Goal: Task Accomplishment & Management: Manage account settings

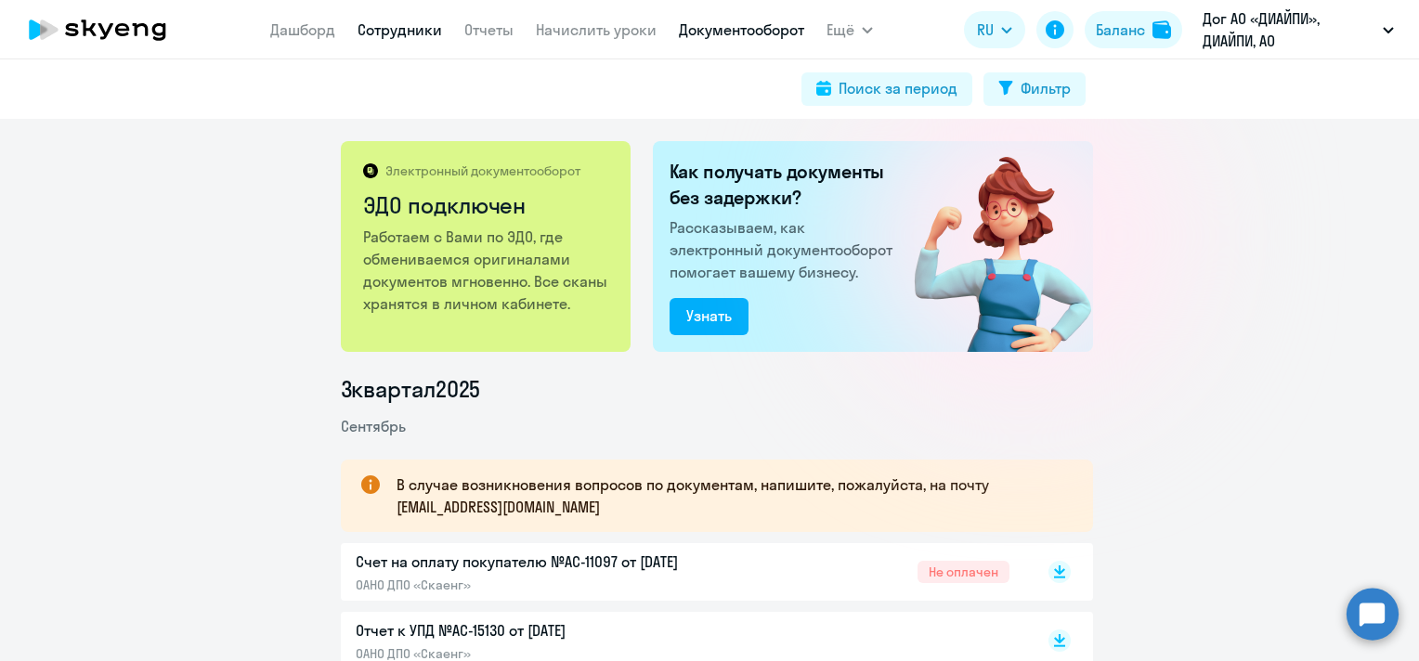
click at [422, 35] on link "Сотрудники" at bounding box center [400, 29] width 85 height 19
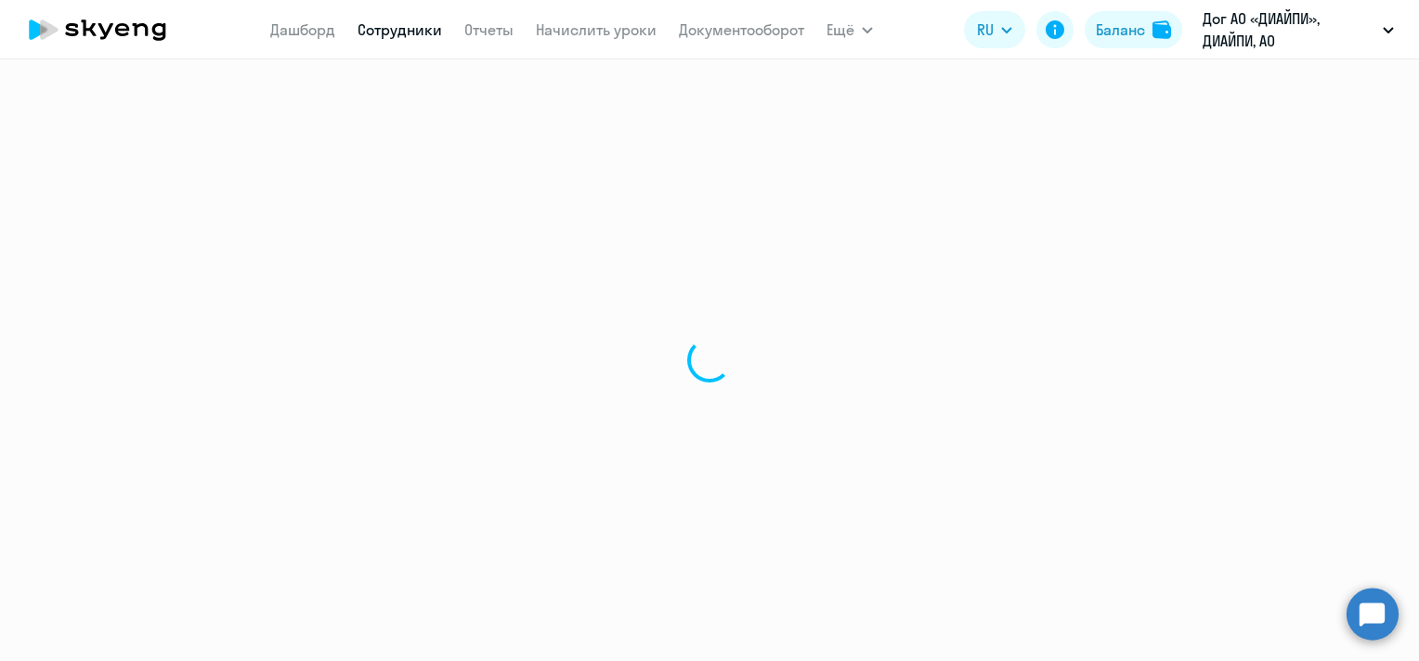
select select "30"
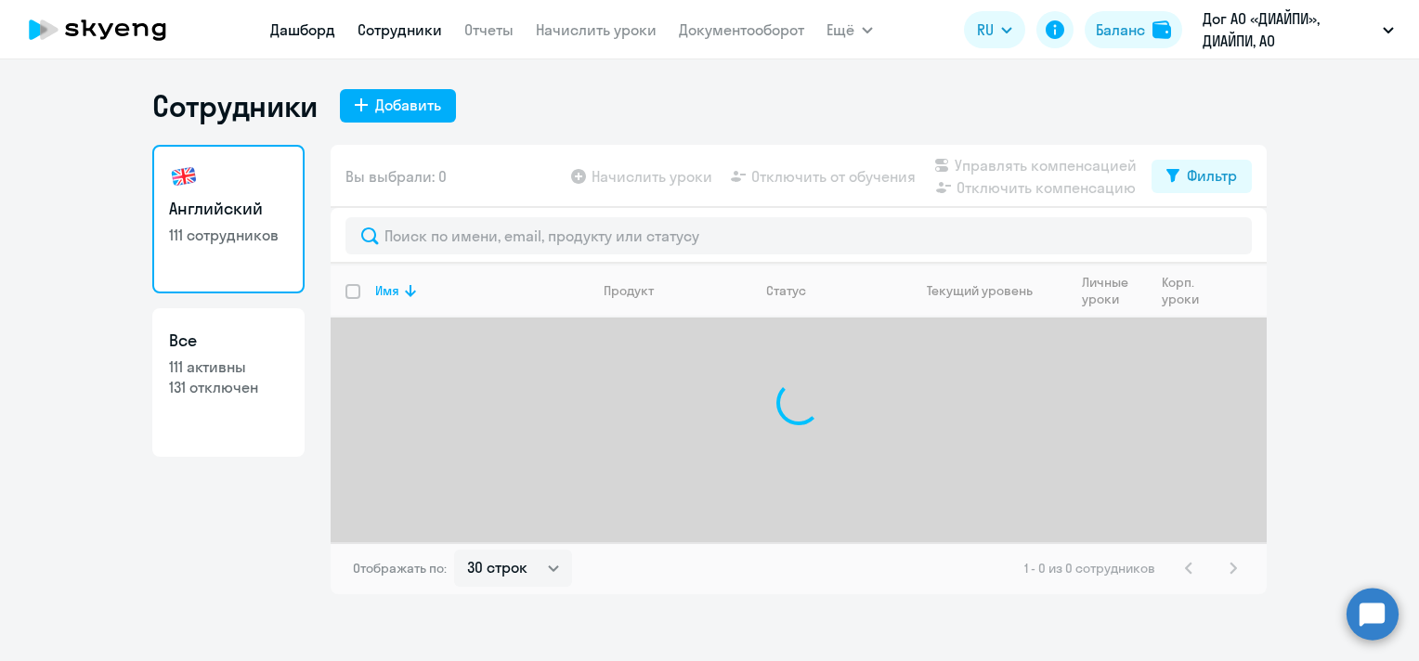
click at [305, 31] on link "Дашборд" at bounding box center [302, 29] width 65 height 19
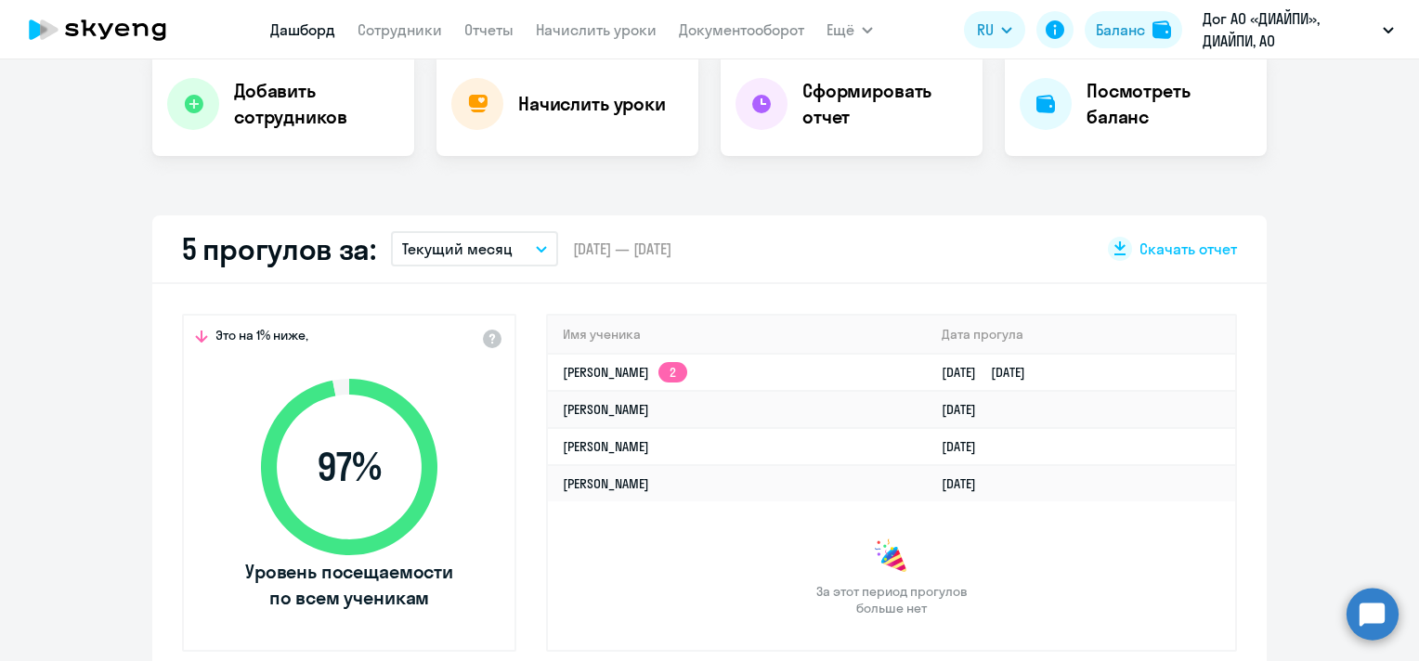
scroll to position [397, 0]
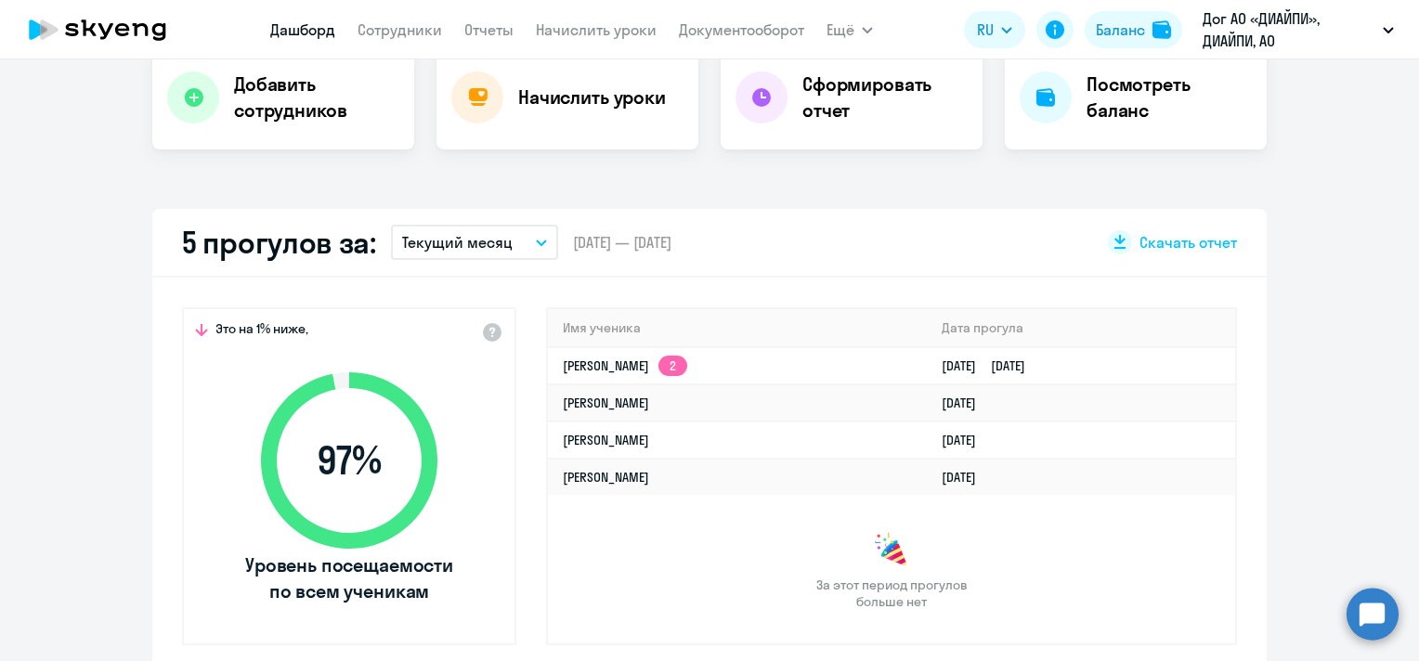
select select "30"
click at [411, 31] on link "Сотрудники" at bounding box center [400, 29] width 85 height 19
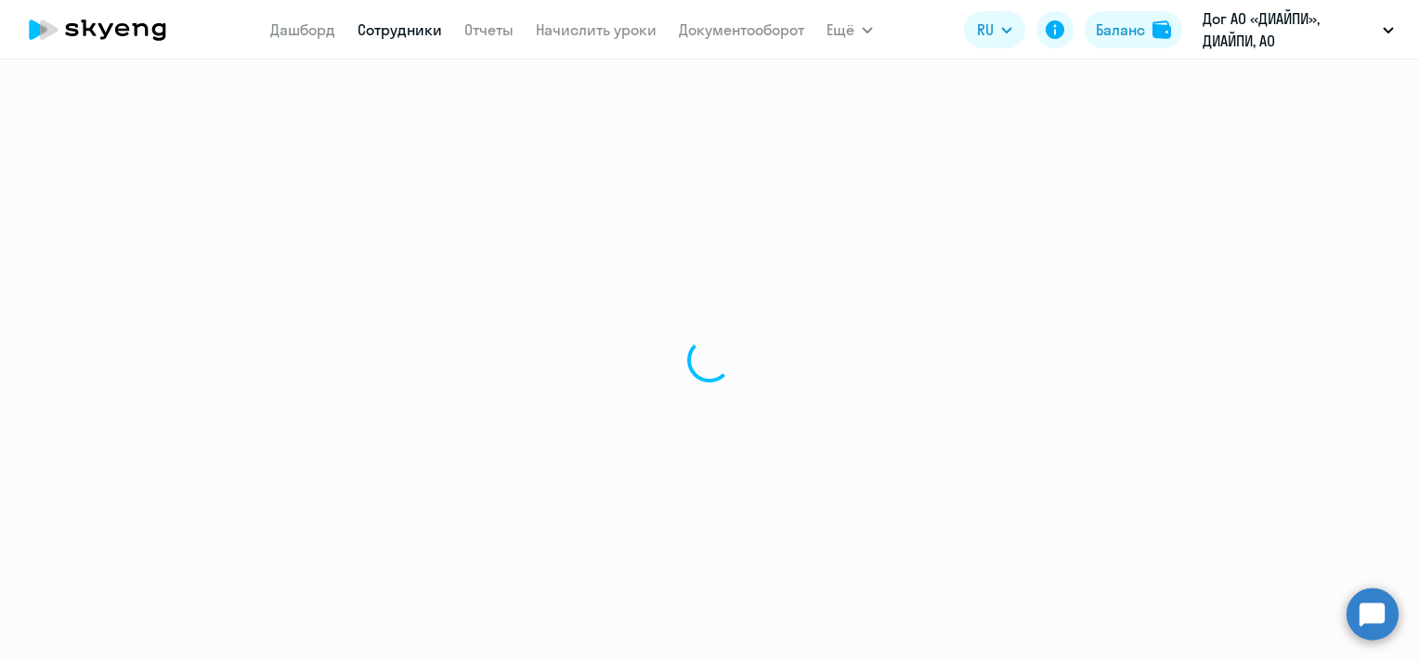
select select "30"
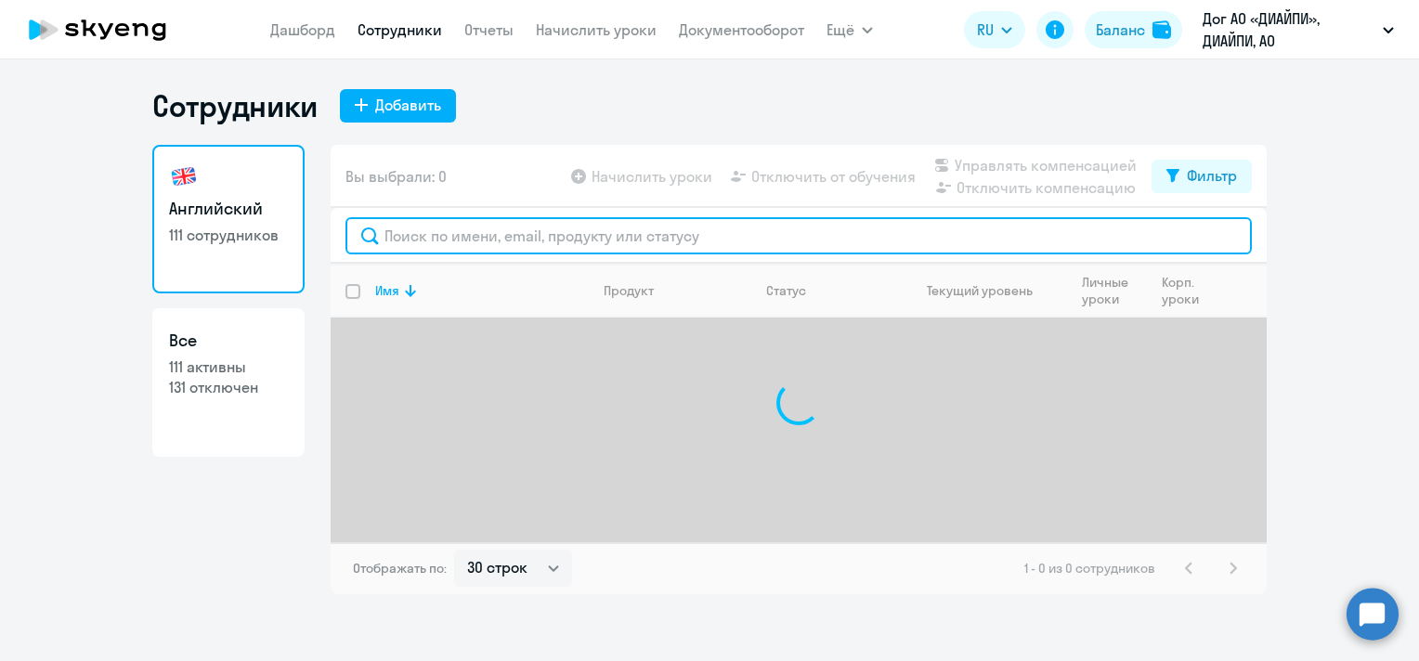
click at [516, 240] on input "text" at bounding box center [798, 235] width 906 height 37
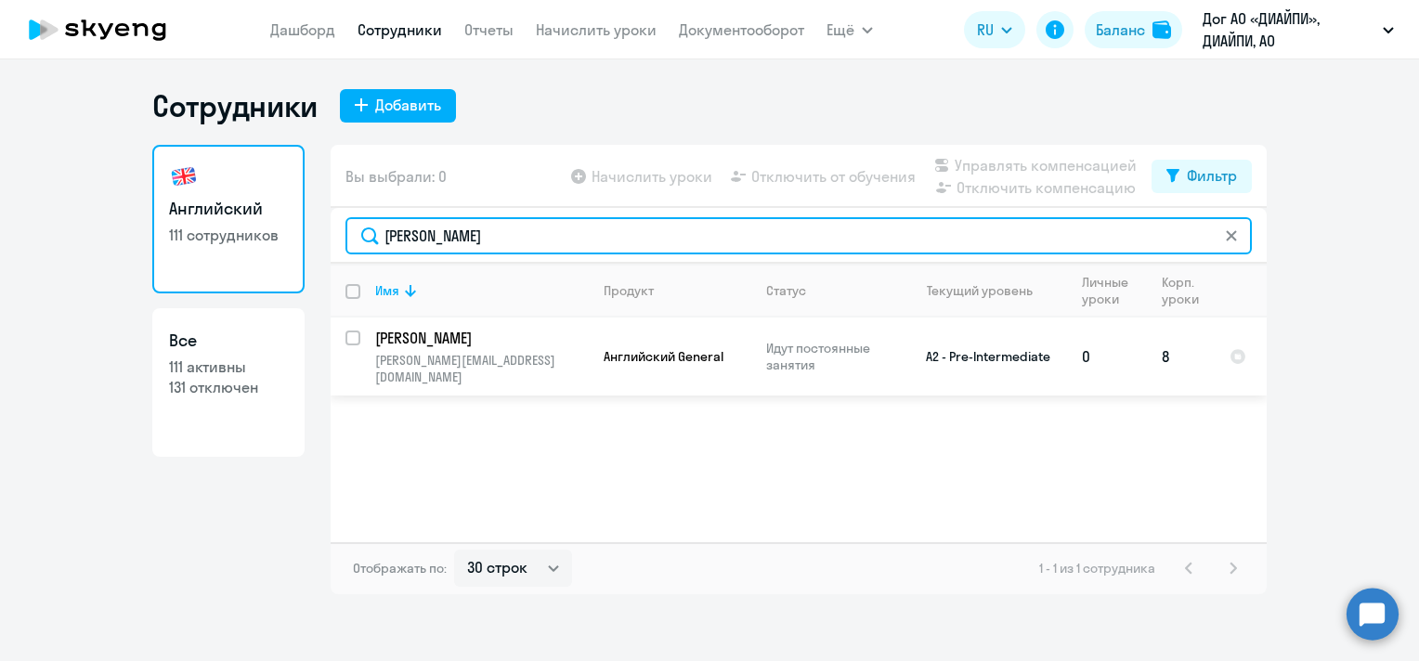
type input "[PERSON_NAME]"
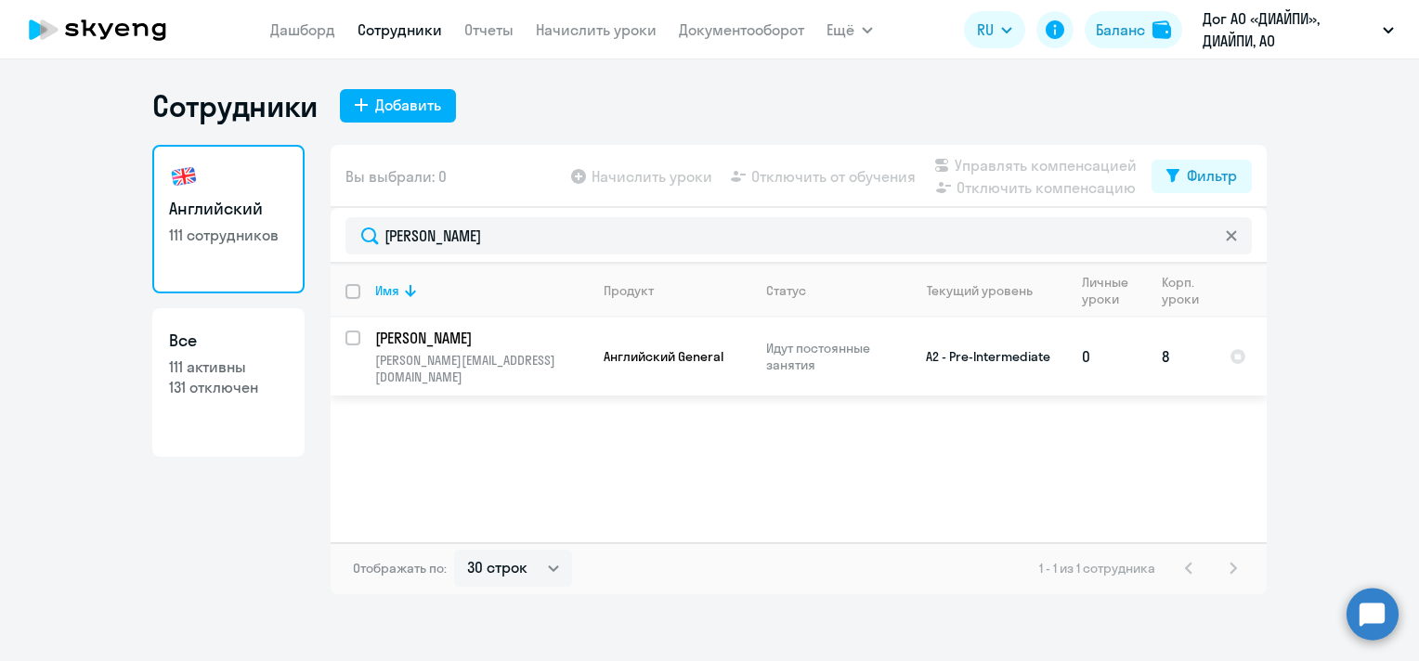
click at [358, 334] on input "select row 7168666" at bounding box center [363, 349] width 37 height 37
checkbox input "true"
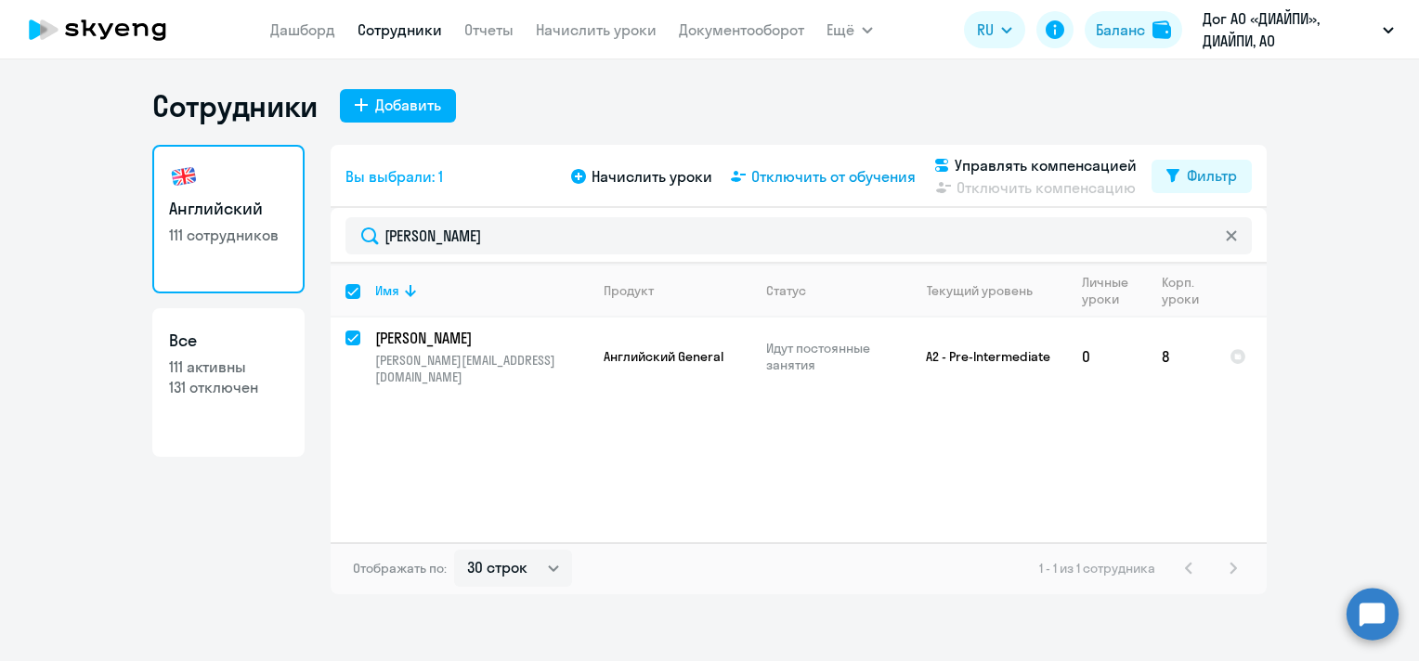
click at [846, 167] on span "Отключить от обучения" at bounding box center [833, 176] width 164 height 22
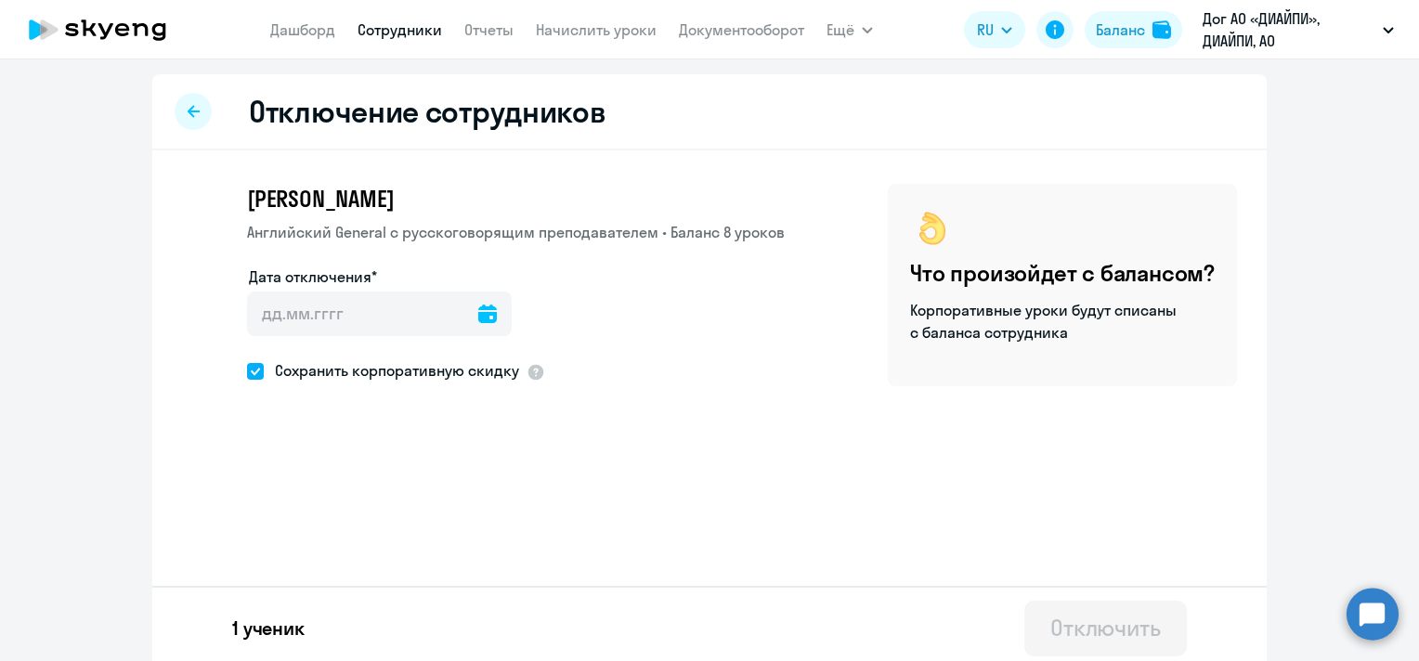
click at [478, 322] on icon at bounding box center [487, 314] width 19 height 19
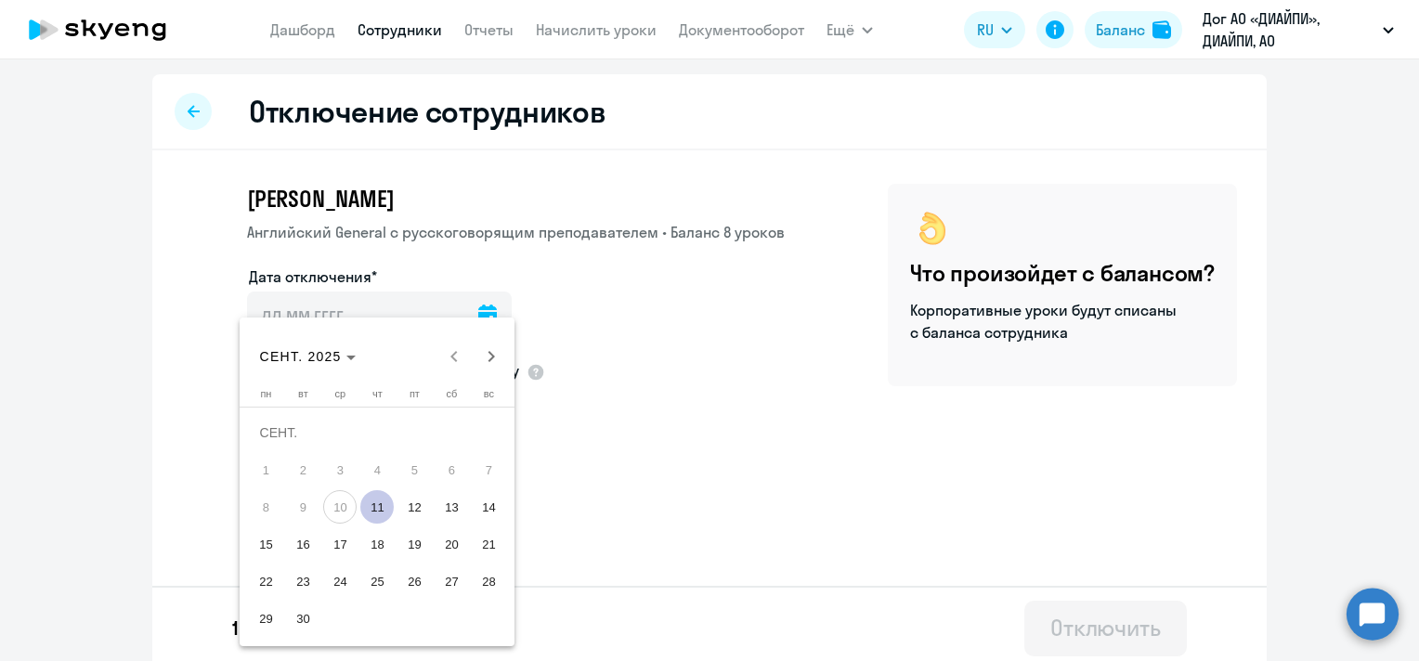
click at [384, 501] on span "11" at bounding box center [376, 506] width 33 height 33
type input "[DATE]"
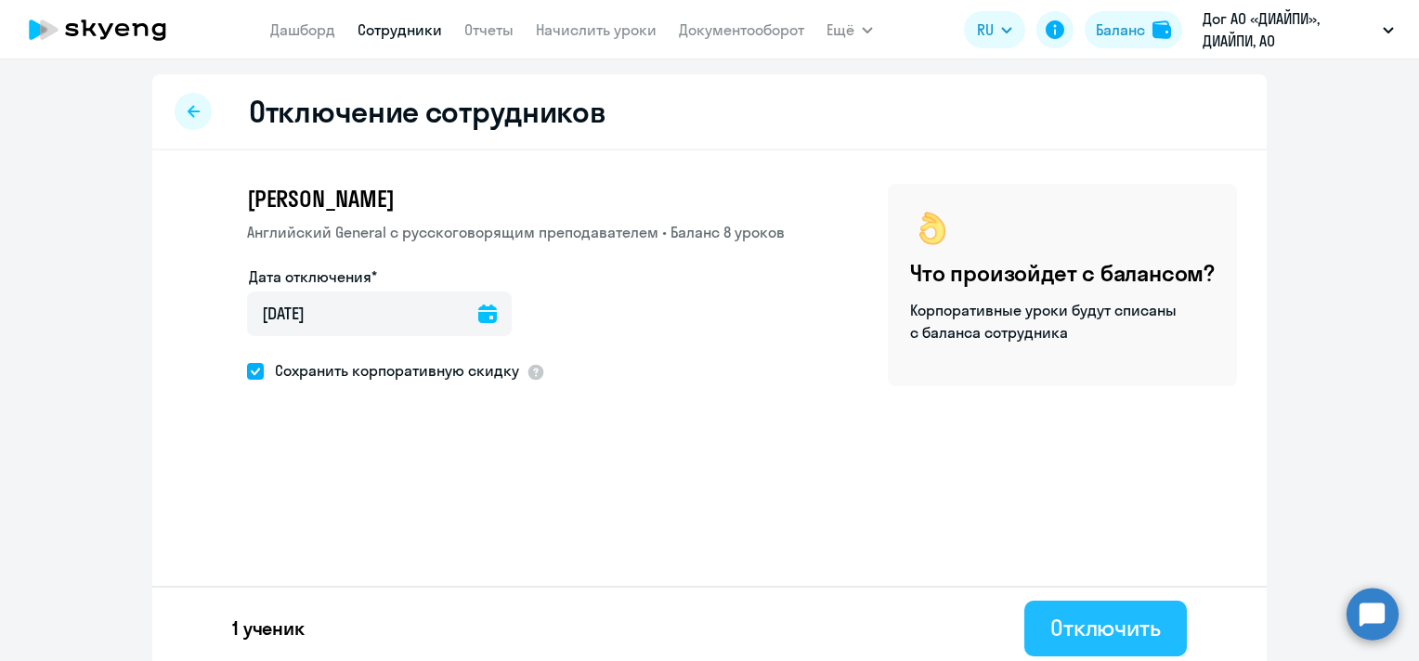
click at [1121, 624] on div "Отключить" at bounding box center [1105, 628] width 111 height 30
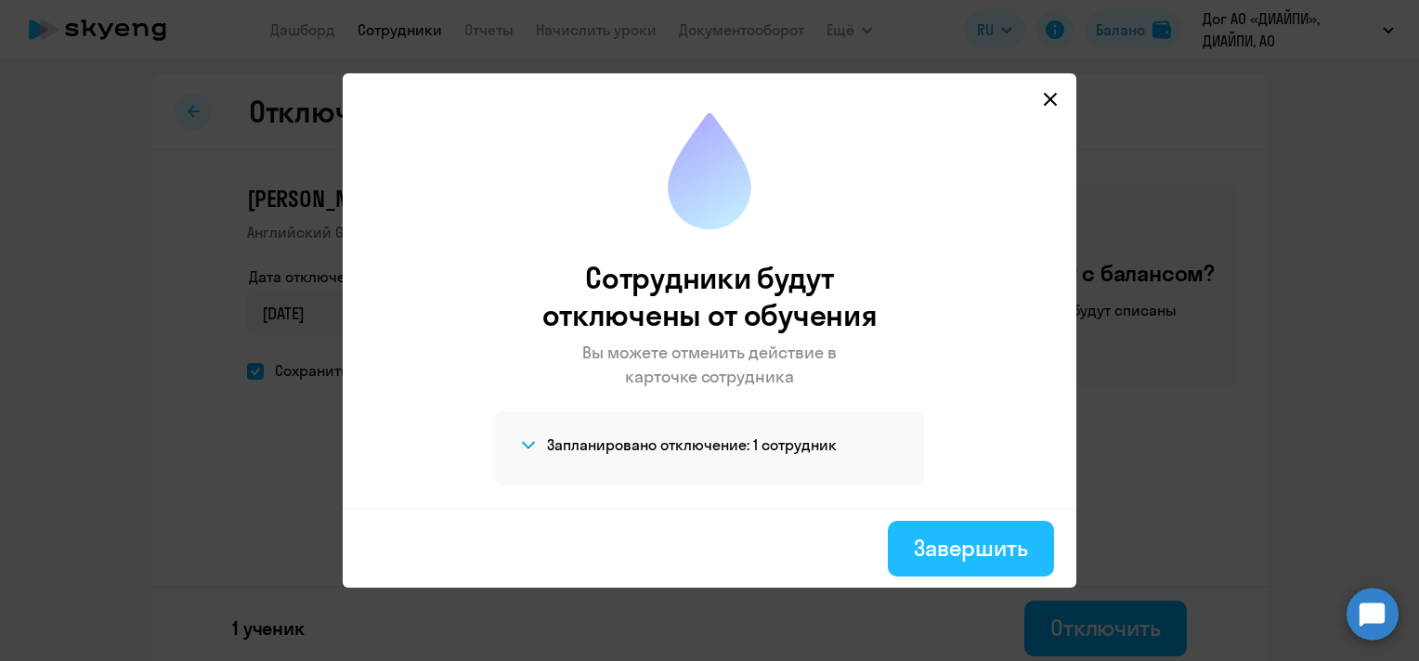
click at [969, 539] on div "Завершить" at bounding box center [971, 548] width 114 height 30
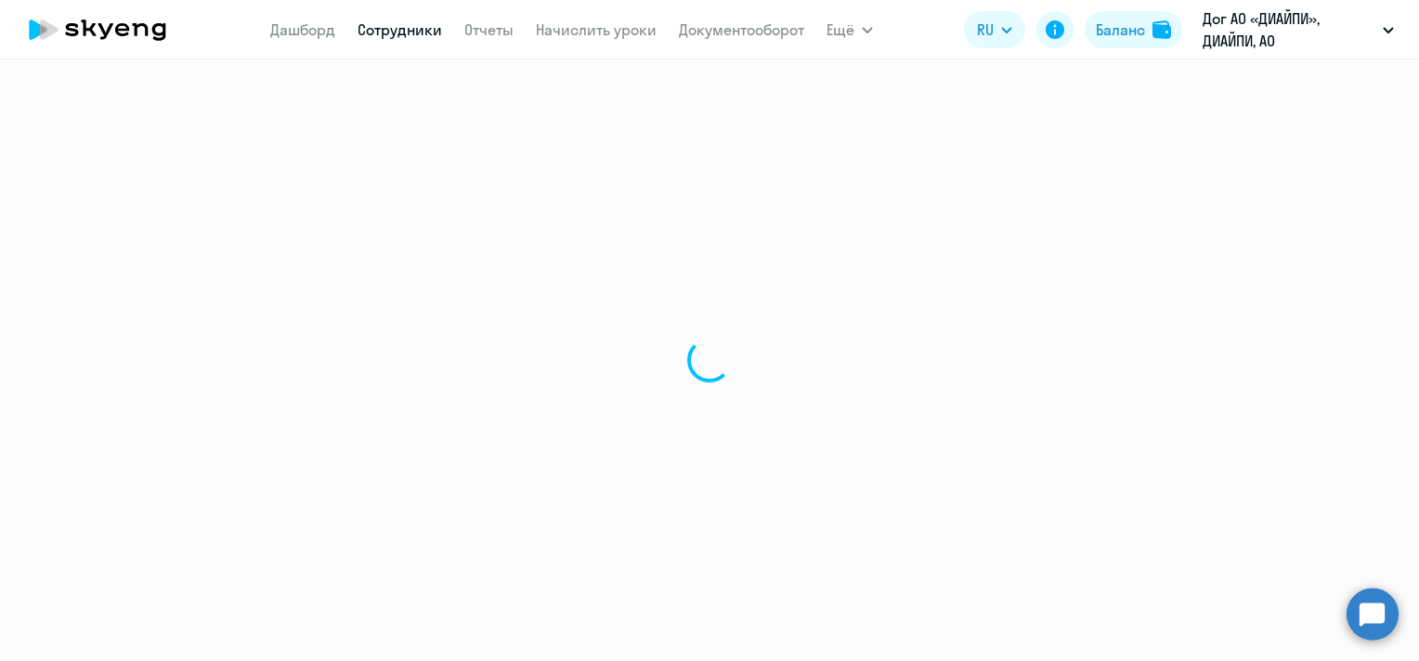
select select "30"
